Goal: Task Accomplishment & Management: Manage account settings

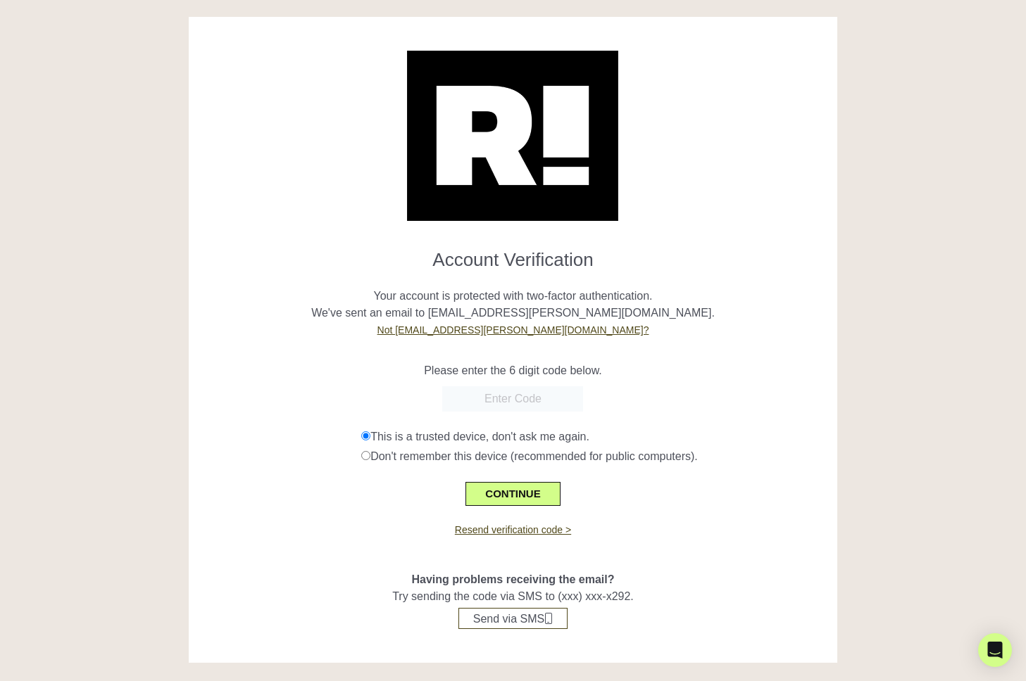
click at [548, 393] on input "text" at bounding box center [512, 398] width 141 height 25
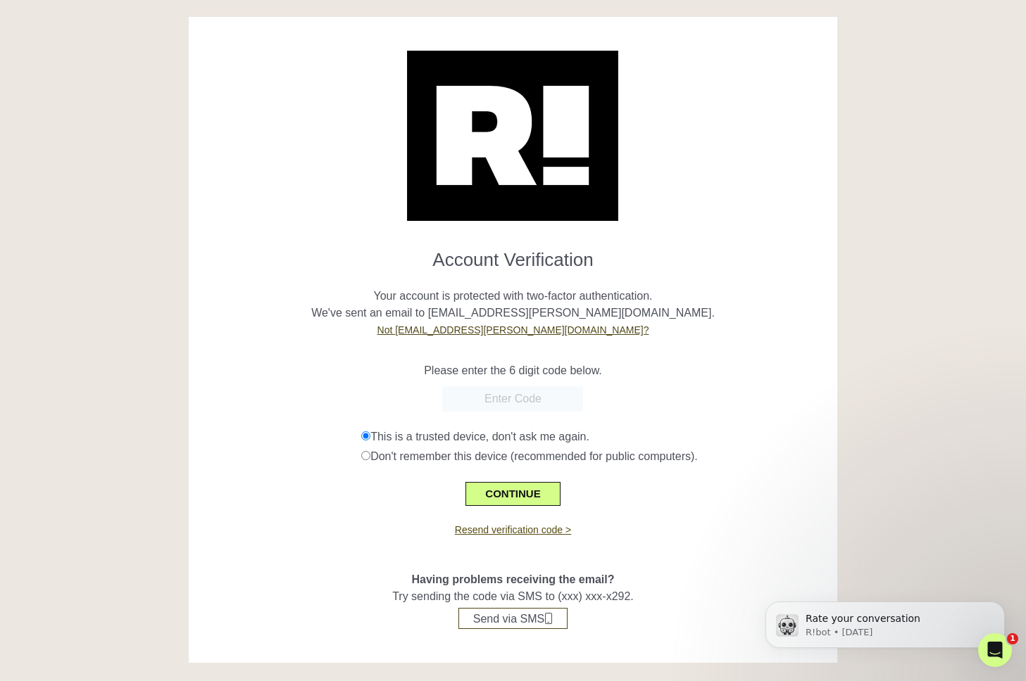
click at [523, 530] on link "Resend verification code >" at bounding box center [513, 529] width 116 height 11
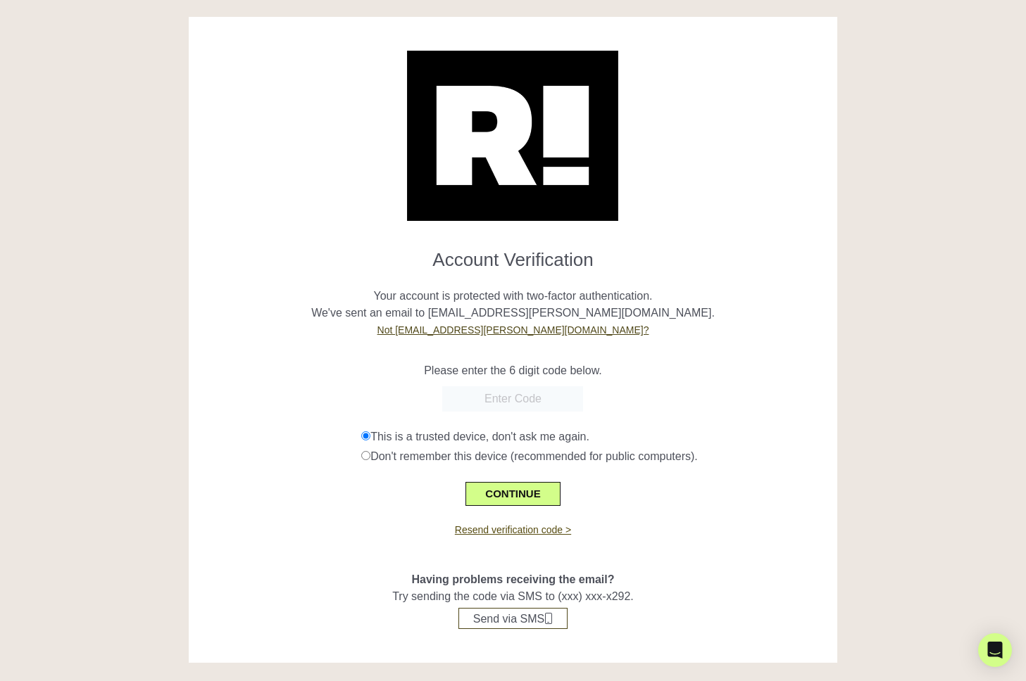
click at [529, 527] on link "Resend verification code >" at bounding box center [513, 529] width 116 height 11
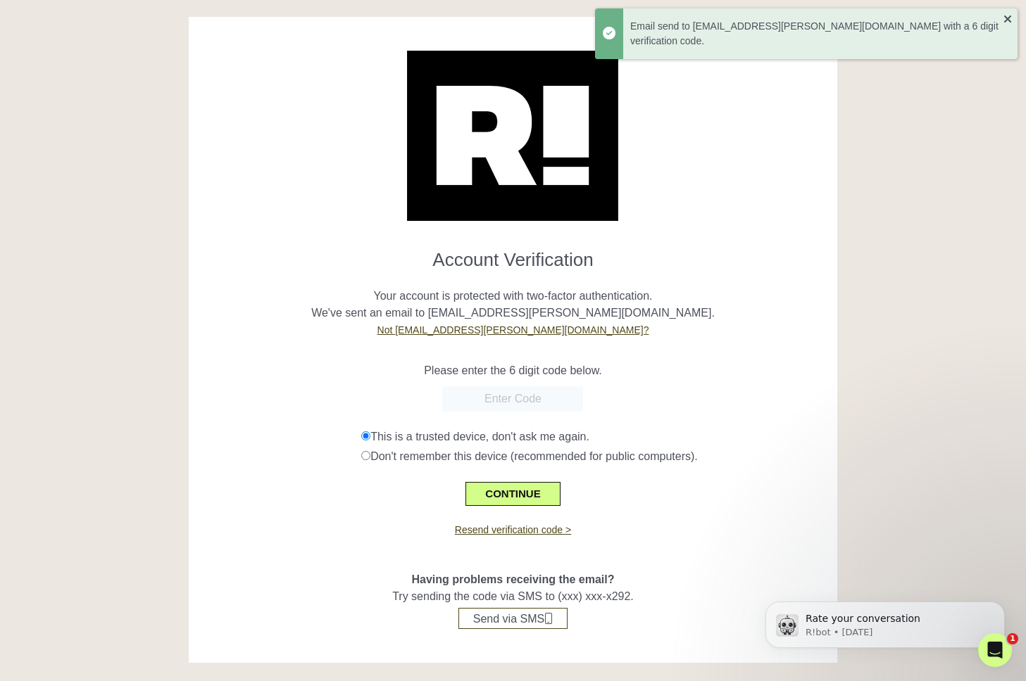
click at [527, 402] on input "text" at bounding box center [512, 398] width 141 height 25
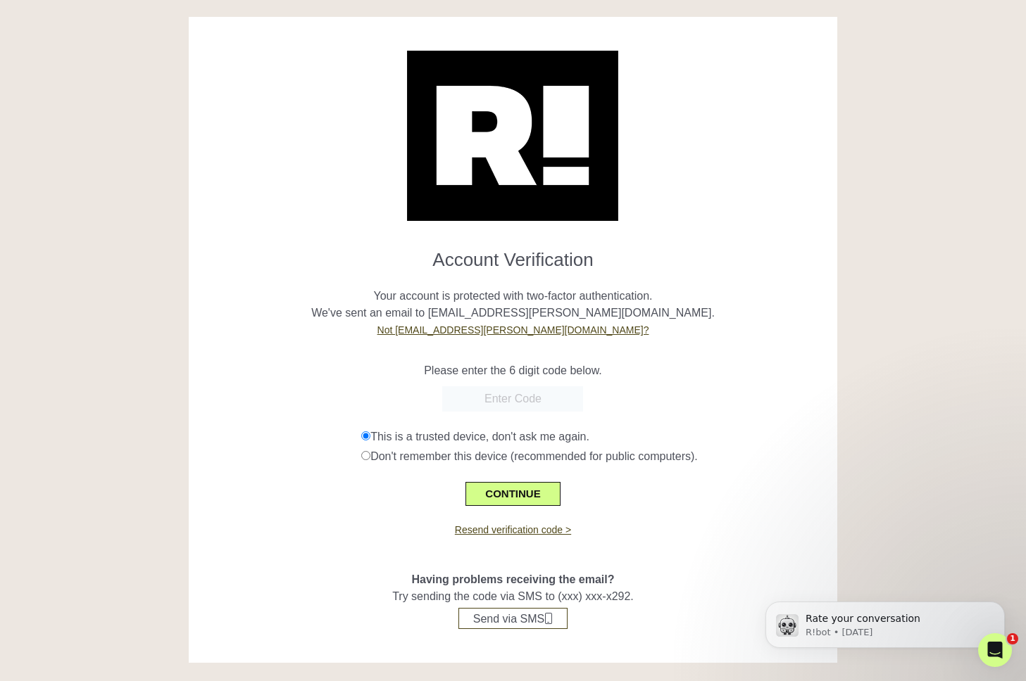
click at [546, 391] on input "text" at bounding box center [512, 398] width 141 height 25
click at [543, 402] on input "text" at bounding box center [512, 398] width 141 height 25
click at [525, 403] on input "text" at bounding box center [512, 398] width 141 height 25
paste input "793197"
type input "793197"
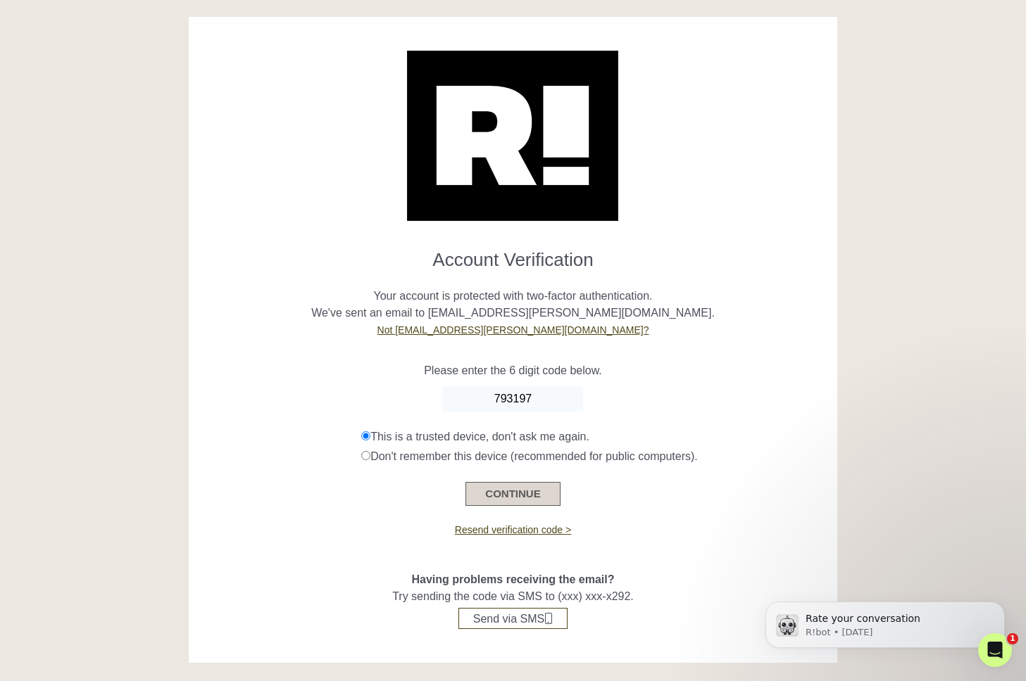
click at [515, 496] on button "CONTINUE" at bounding box center [512, 494] width 94 height 24
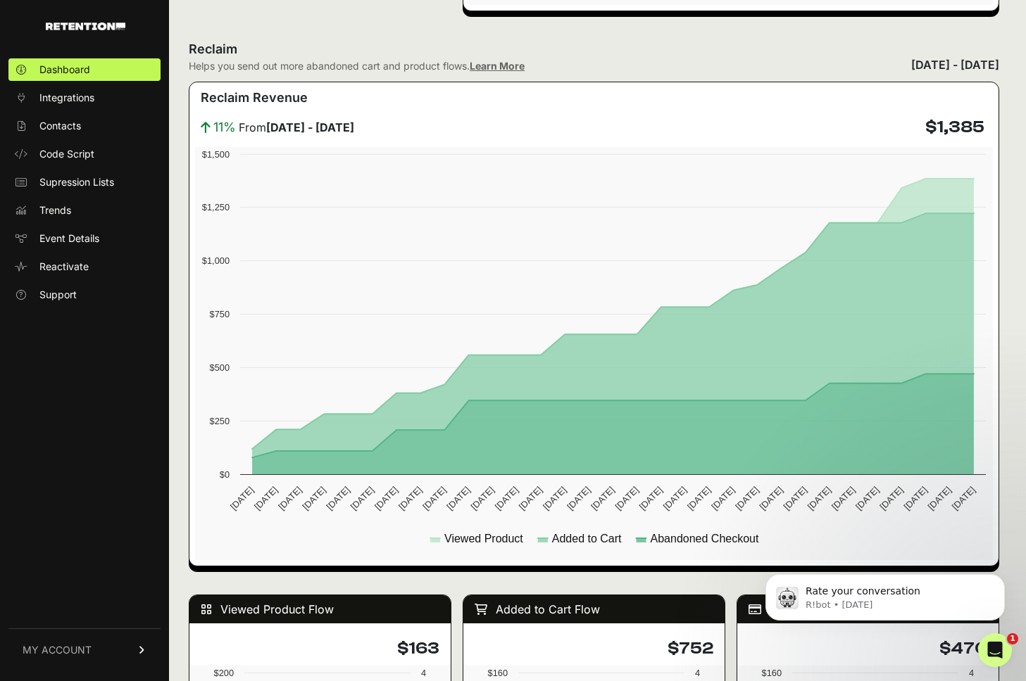
scroll to position [743, 0]
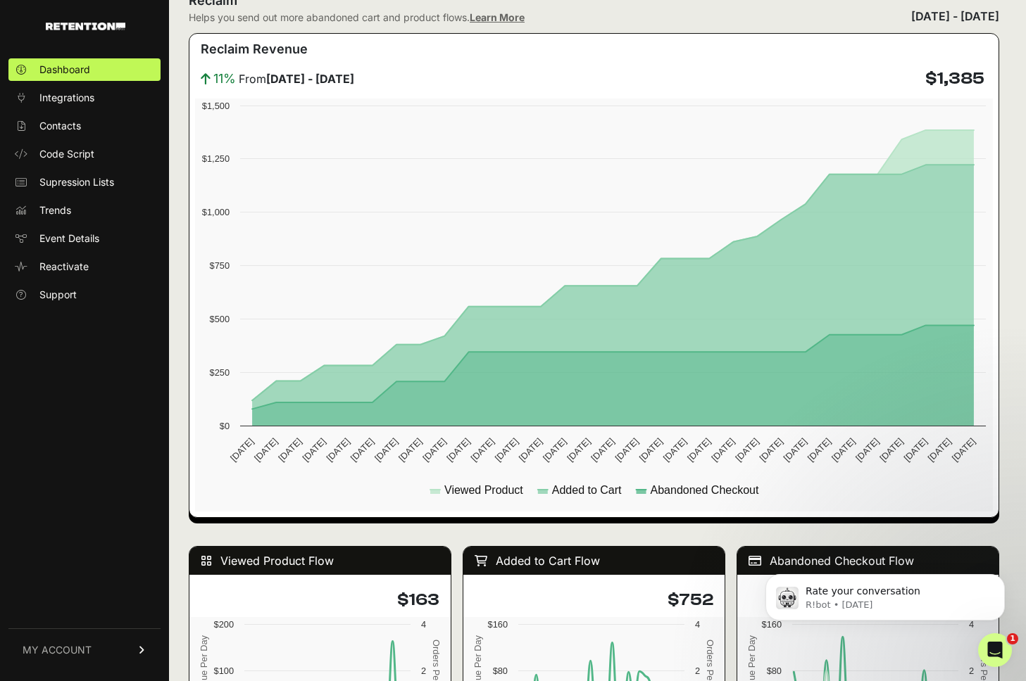
click at [96, 663] on link "MY ACCOUNT" at bounding box center [84, 650] width 152 height 43
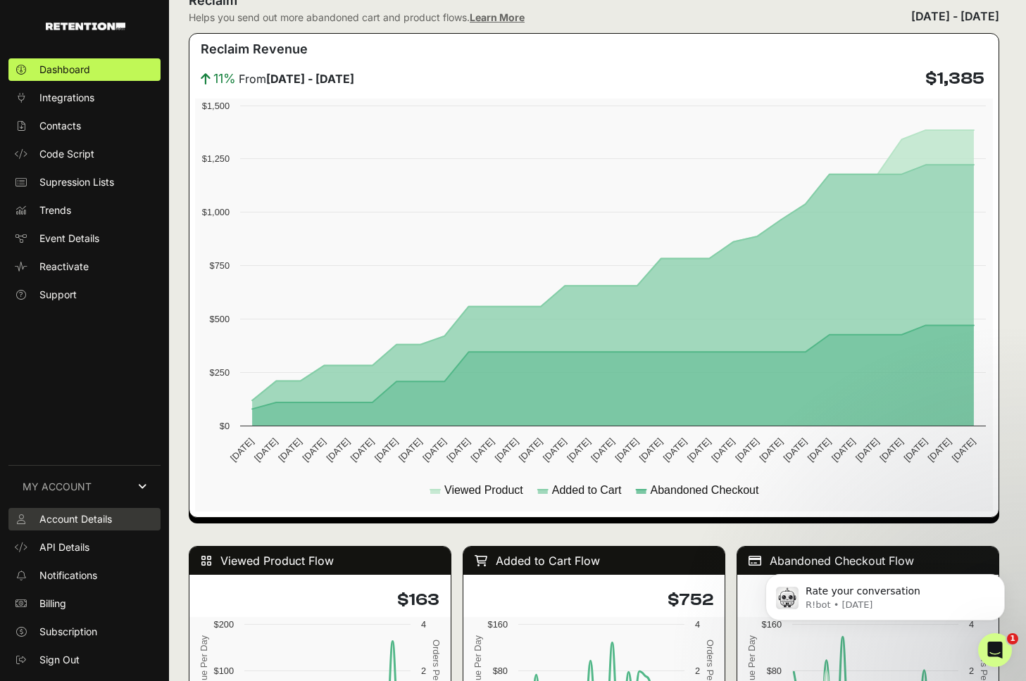
click at [49, 518] on span "Account Details" at bounding box center [75, 519] width 73 height 14
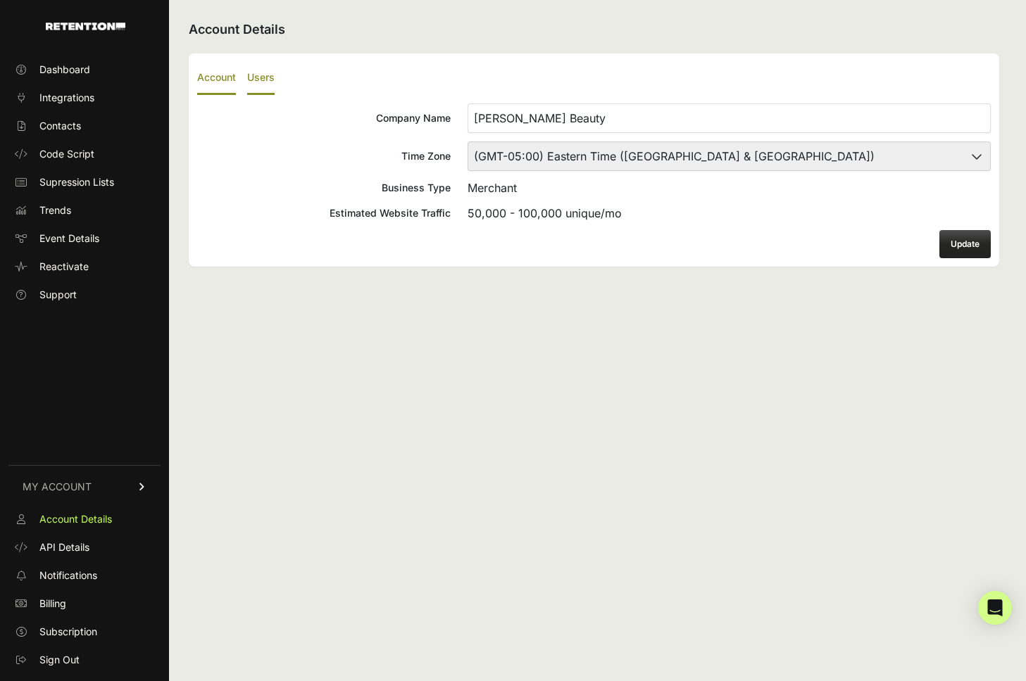
click at [267, 83] on label "Users" at bounding box center [260, 78] width 27 height 33
click at [0, 0] on input "Users" at bounding box center [0, 0] width 0 height 0
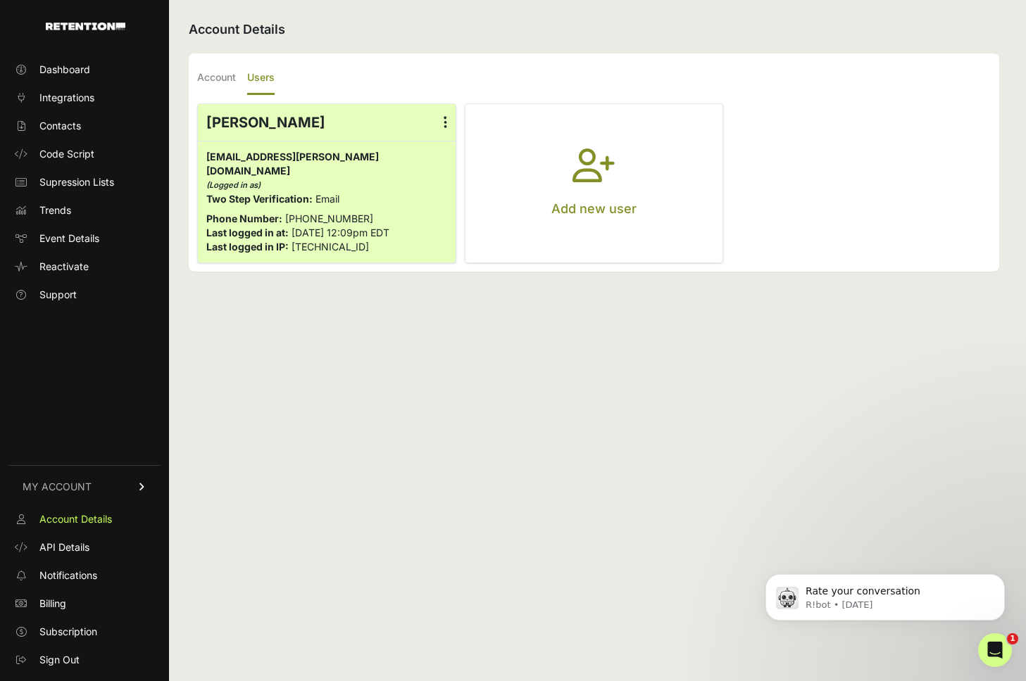
click at [567, 165] on button "Add new user" at bounding box center [594, 183] width 258 height 158
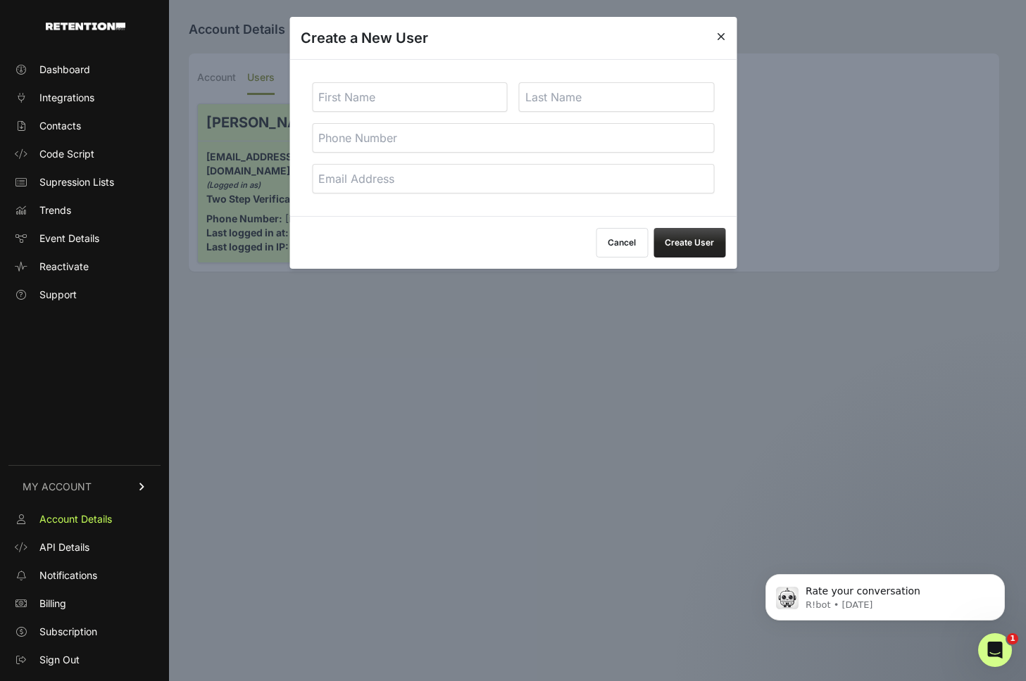
click at [477, 93] on input "text" at bounding box center [410, 97] width 196 height 30
type input "Alex"
click at [647, 94] on input "text" at bounding box center [617, 97] width 196 height 30
type input "Scoffell"
click at [603, 130] on input "tel" at bounding box center [513, 138] width 402 height 30
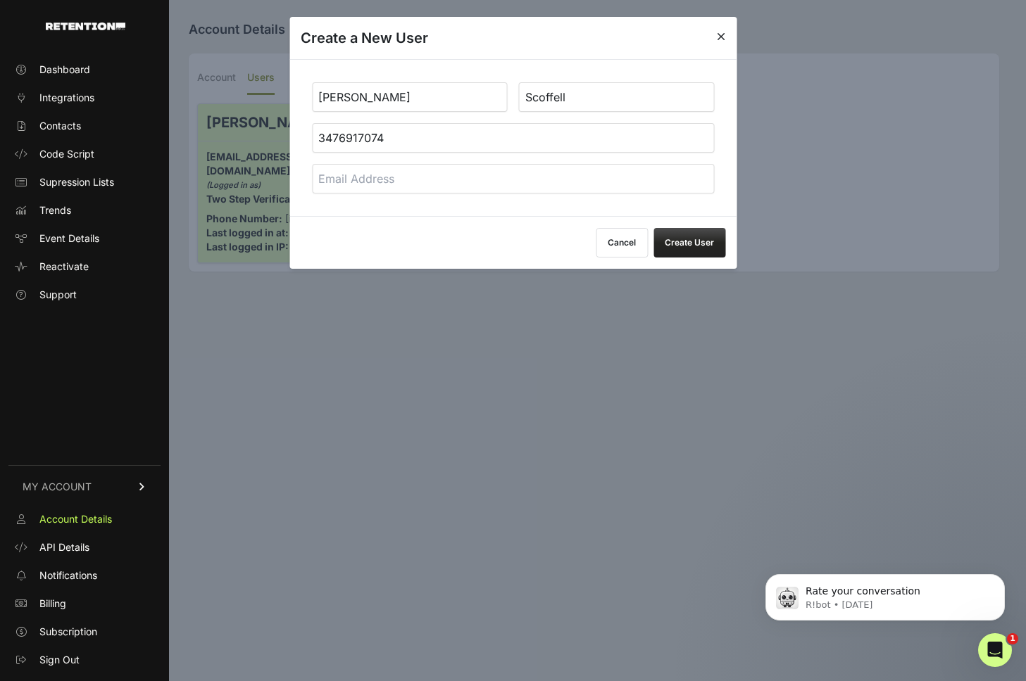
type input "3476917074"
type input "[EMAIL_ADDRESS][DOMAIN_NAME]"
click at [707, 243] on button "Create User" at bounding box center [689, 243] width 72 height 30
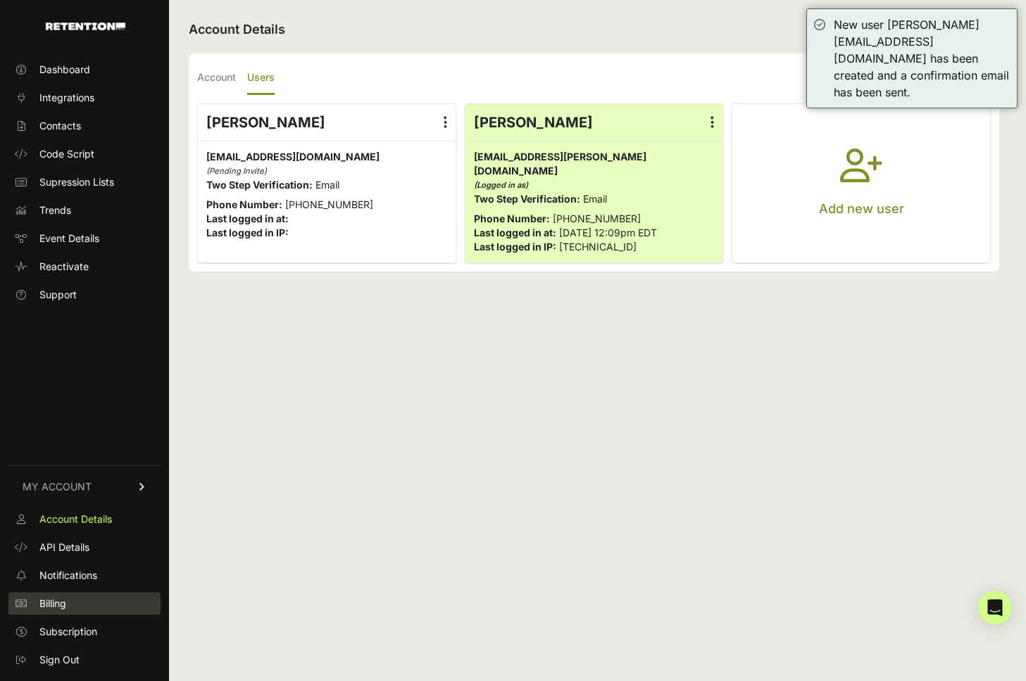
click at [51, 612] on link "Billing" at bounding box center [84, 604] width 152 height 23
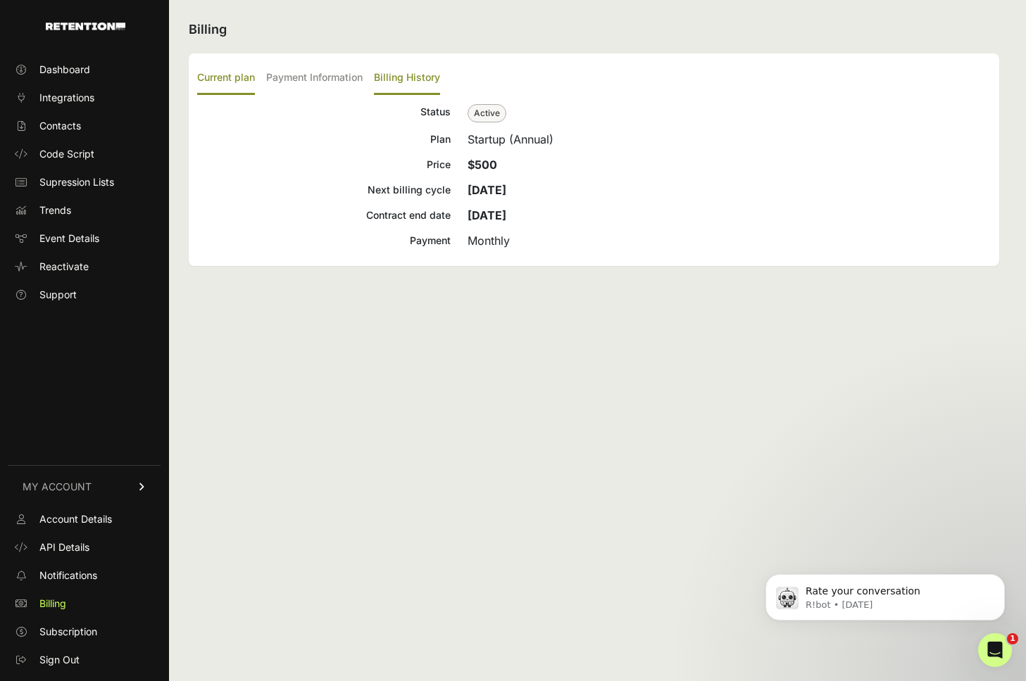
click at [409, 65] on label "Billing History" at bounding box center [407, 78] width 66 height 33
click at [0, 0] on input "Billing History" at bounding box center [0, 0] width 0 height 0
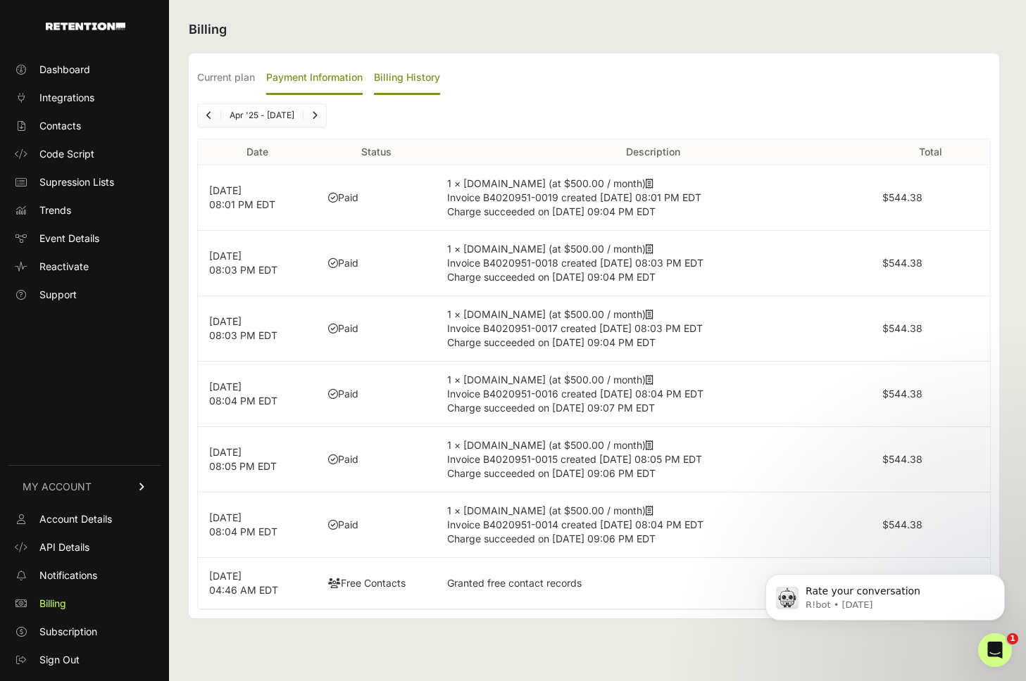
click at [308, 82] on label "Payment Information" at bounding box center [314, 78] width 96 height 33
click at [0, 0] on input "Payment Information" at bounding box center [0, 0] width 0 height 0
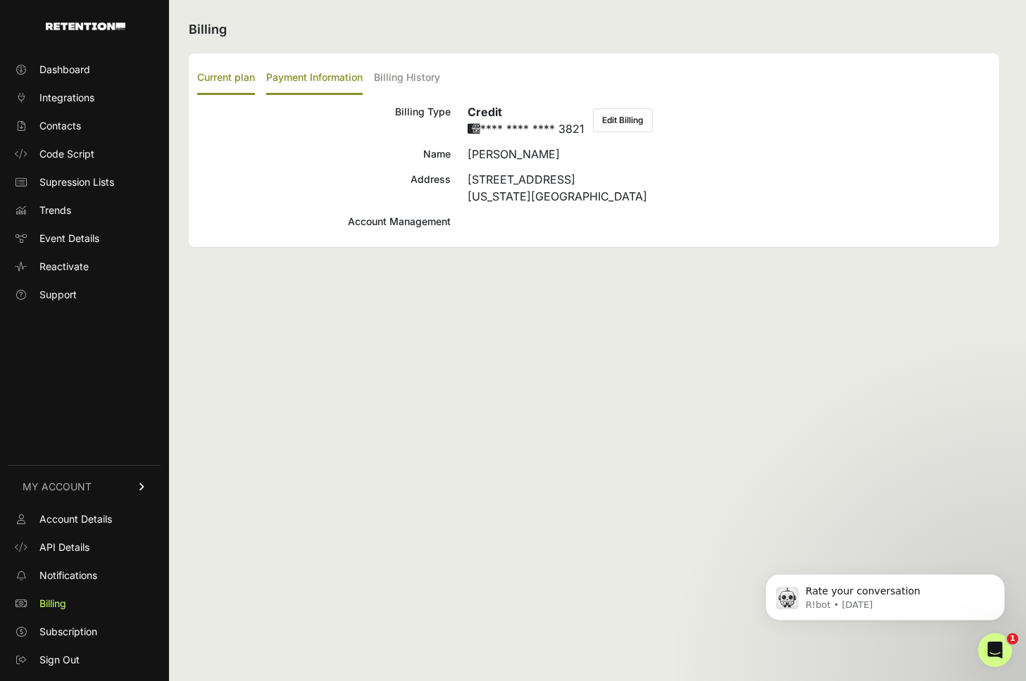
click at [215, 73] on label "Current plan" at bounding box center [226, 78] width 58 height 33
click at [0, 0] on input "Current plan" at bounding box center [0, 0] width 0 height 0
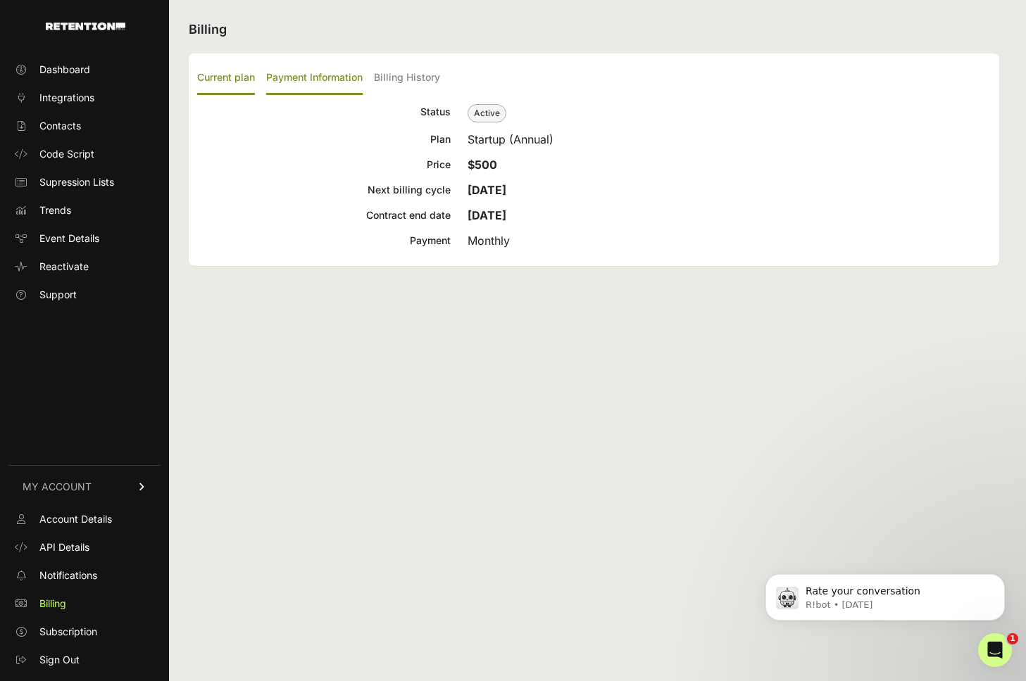
click at [297, 65] on label "Payment Information" at bounding box center [314, 78] width 96 height 33
click at [0, 0] on input "Payment Information" at bounding box center [0, 0] width 0 height 0
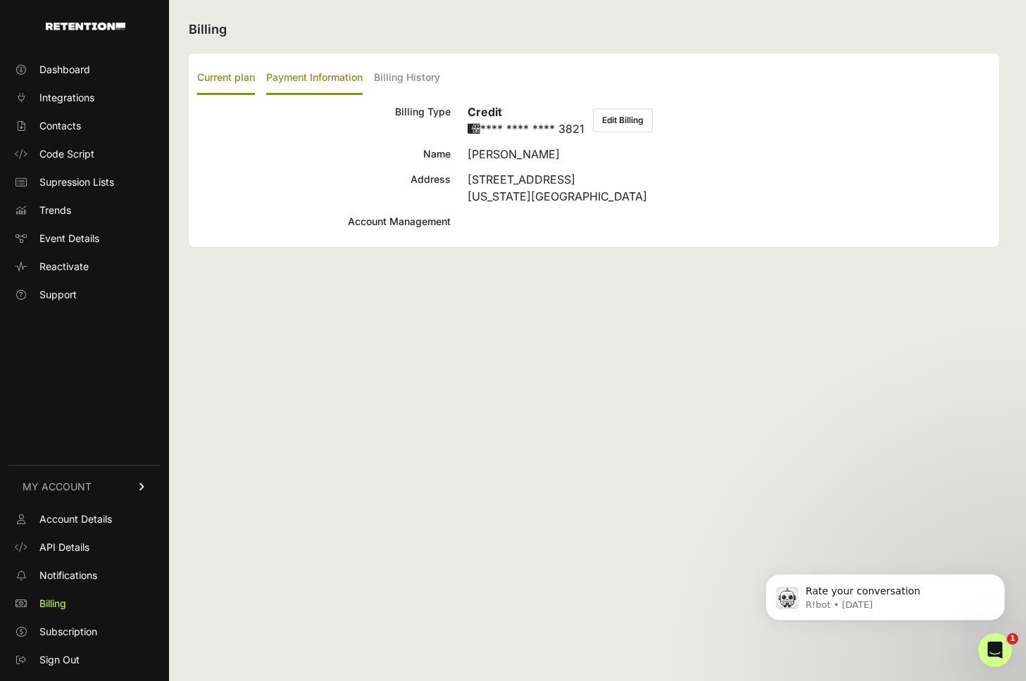
click at [221, 75] on label "Current plan" at bounding box center [226, 78] width 58 height 33
click at [0, 0] on input "Current plan" at bounding box center [0, 0] width 0 height 0
